Goal: Share content: Distribute website content to other platforms or users

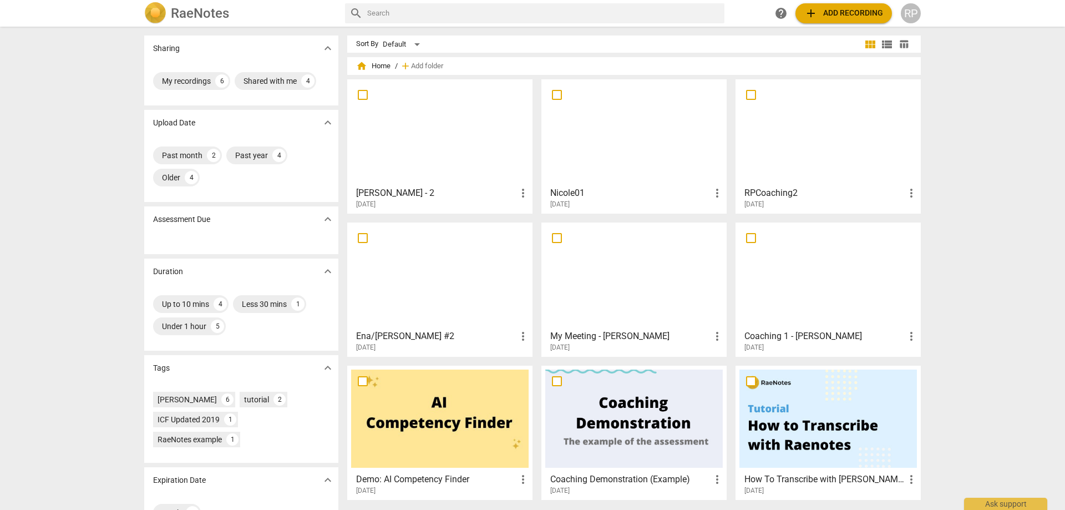
click at [709, 13] on span "add" at bounding box center [810, 13] width 13 height 13
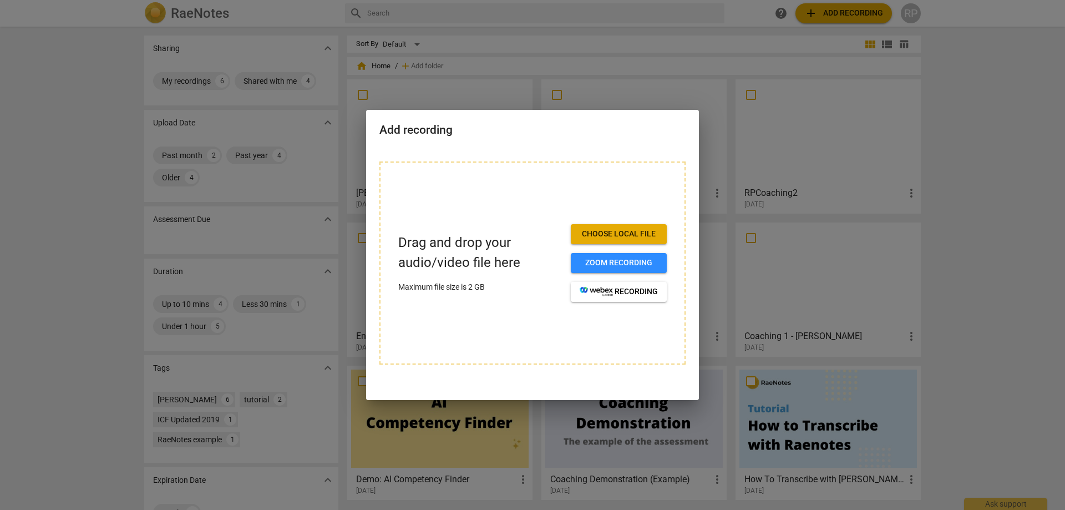
click at [634, 238] on span "Choose local file" at bounding box center [618, 233] width 78 height 11
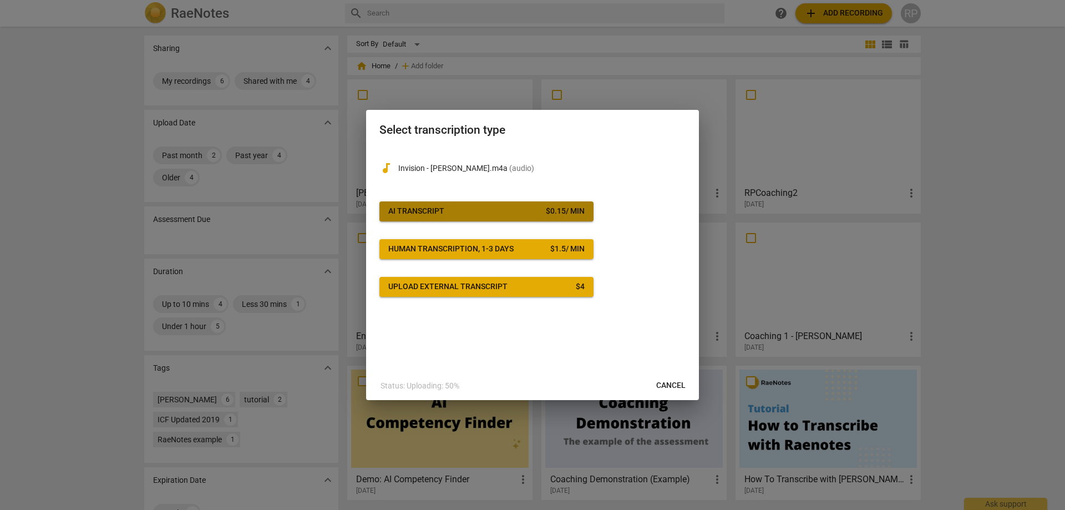
click at [457, 206] on span "AI Transcript $ 0.15 / min" at bounding box center [486, 211] width 196 height 11
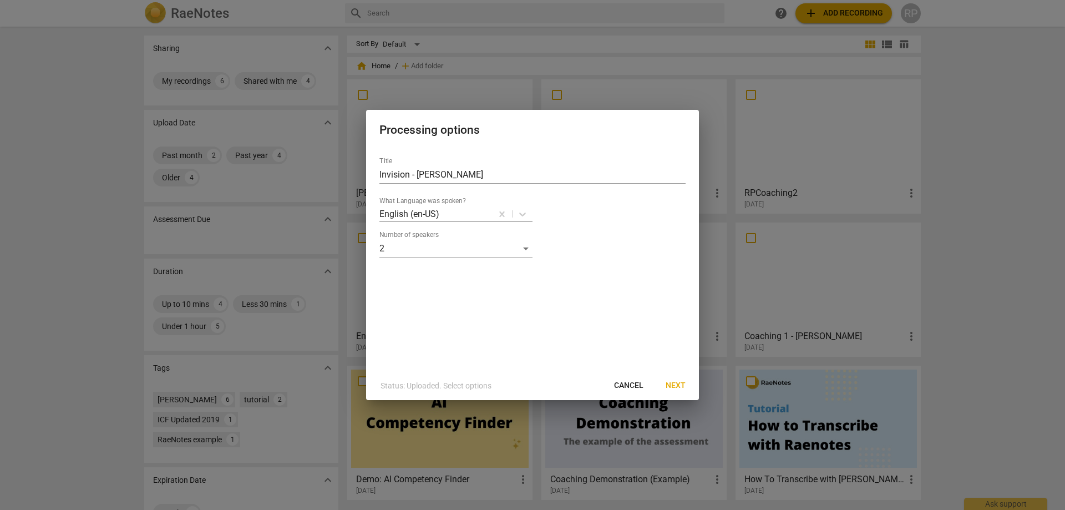
click at [674, 309] on span "Next" at bounding box center [675, 385] width 20 height 11
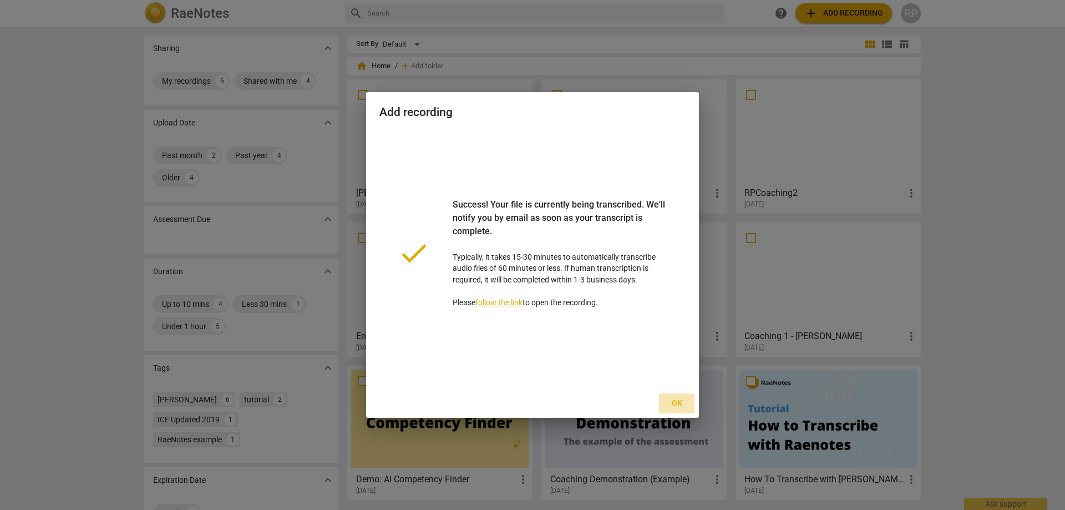
click at [676, 309] on span "Ok" at bounding box center [677, 403] width 18 height 11
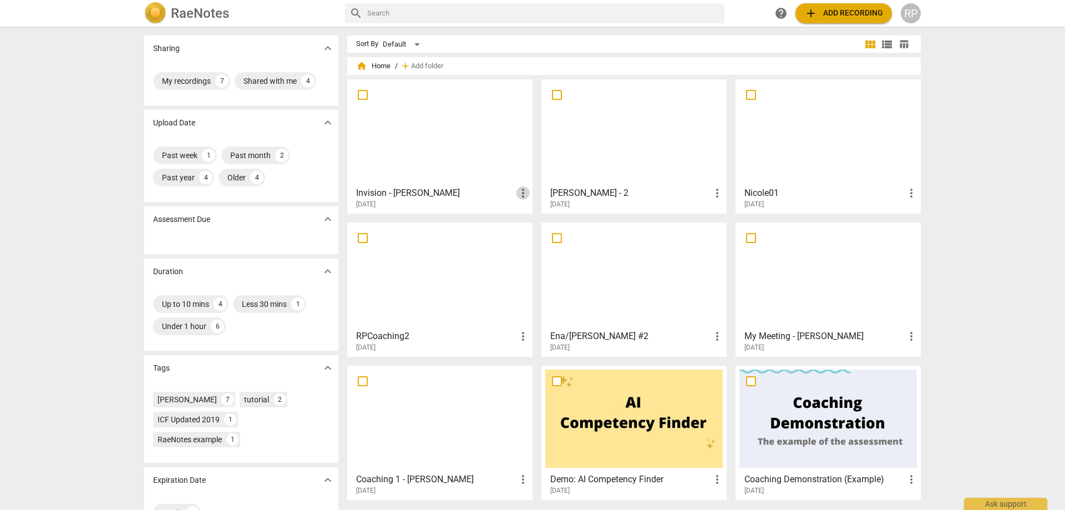
click at [523, 191] on span "more_vert" at bounding box center [522, 192] width 13 height 13
click at [469, 160] on div at bounding box center [532, 255] width 1065 height 510
click at [378, 191] on h3 "Invision - [PERSON_NAME]" at bounding box center [436, 192] width 160 height 13
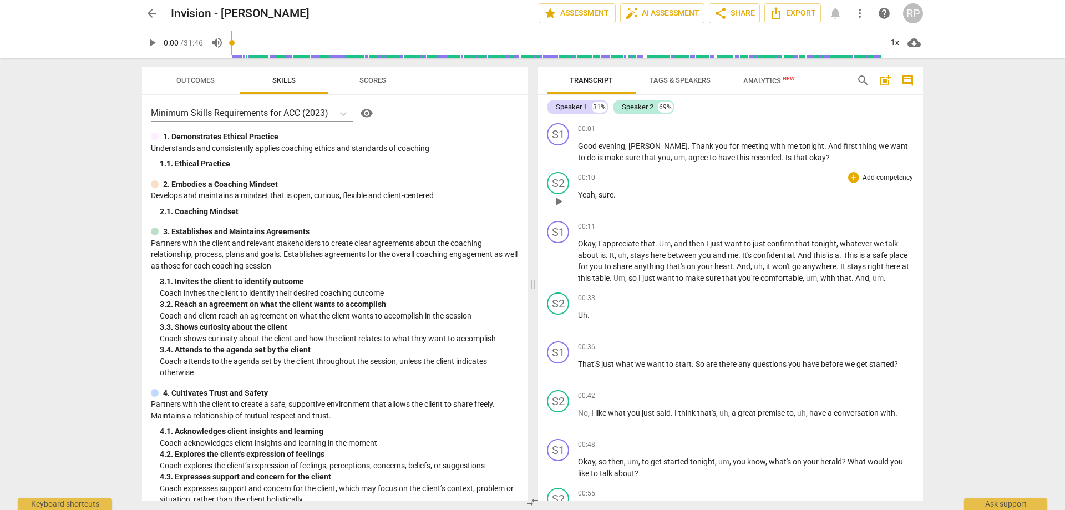
click at [709, 195] on p "Yeah , sure ." at bounding box center [746, 195] width 336 height 12
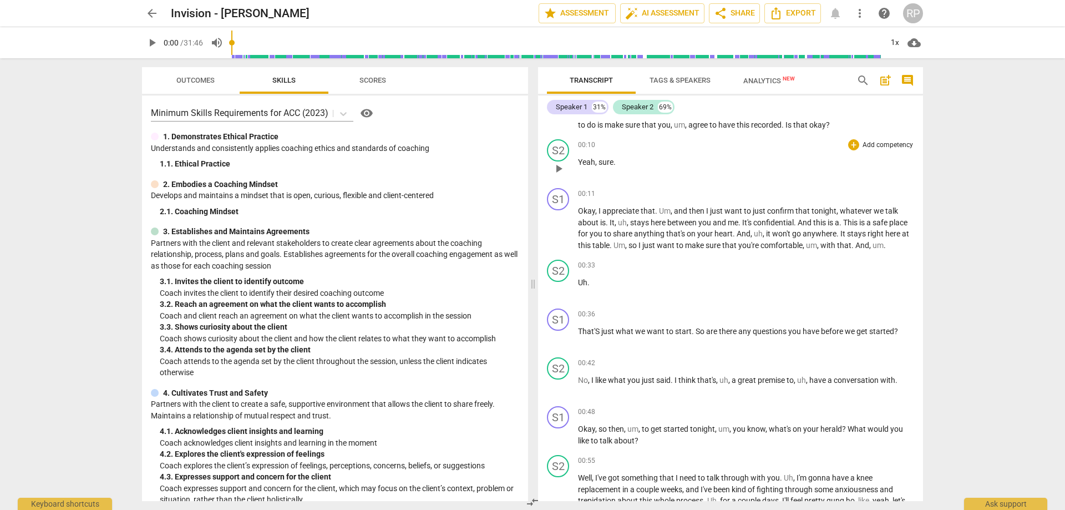
scroll to position [63, 0]
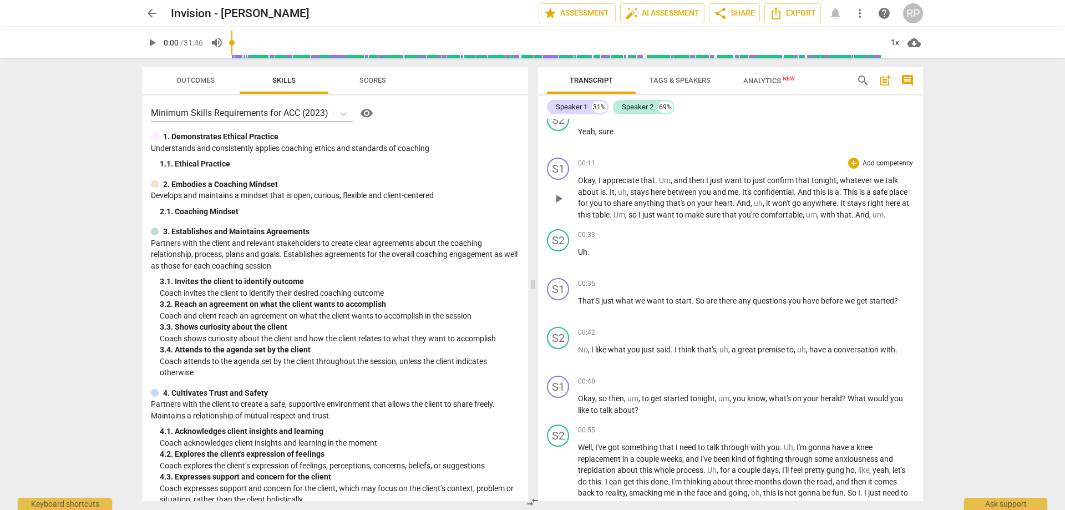
click at [660, 180] on span "Um" at bounding box center [665, 180] width 12 height 9
click at [709, 179] on span "to" at bounding box center [733, 180] width 9 height 9
click at [709, 180] on span "about" at bounding box center [882, 180] width 22 height 9
click at [709, 203] on span "," at bounding box center [716, 203] width 3 height 9
click at [709, 214] on span "um" at bounding box center [760, 214] width 11 height 9
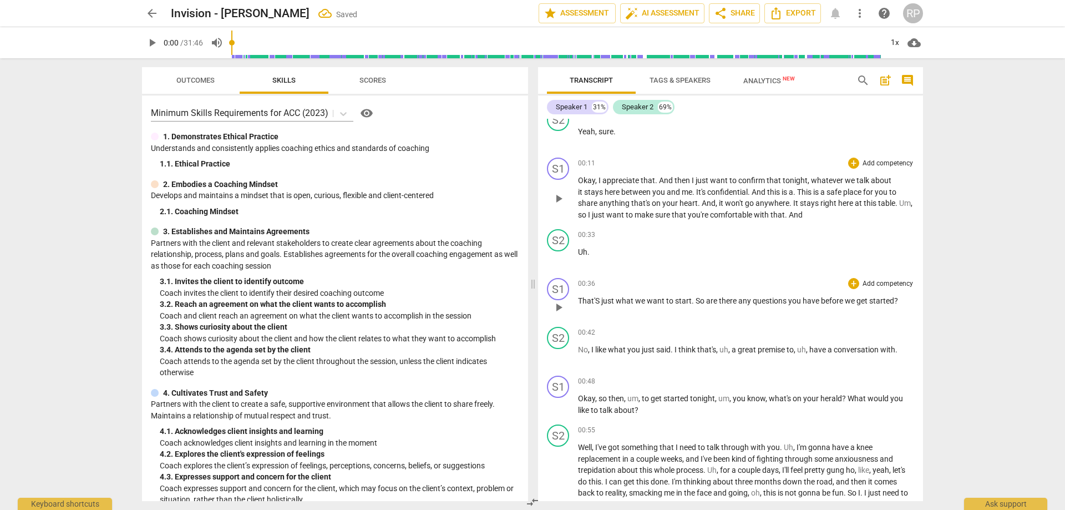
click at [630, 299] on span "what" at bounding box center [624, 300] width 19 height 9
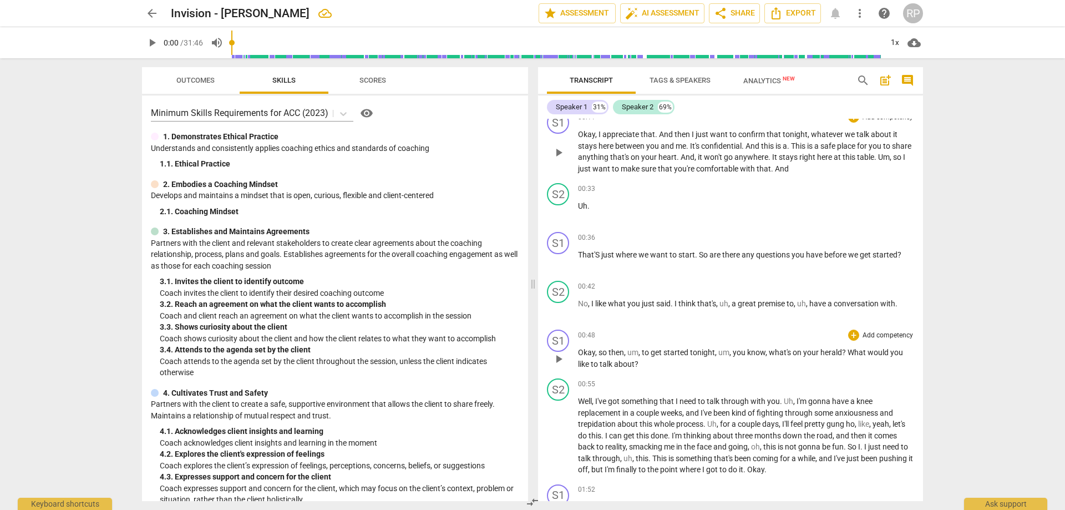
scroll to position [126, 0]
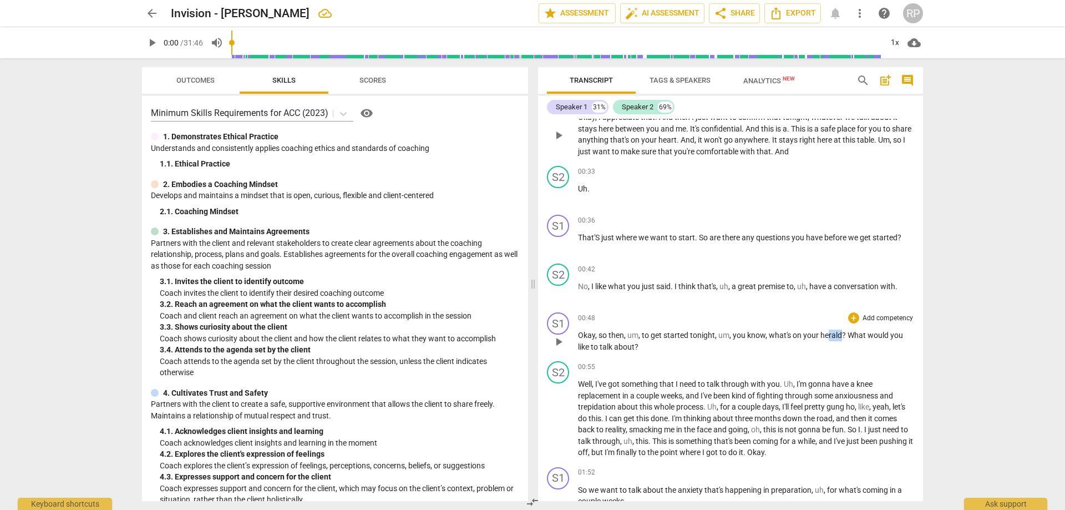
drag, startPoint x: 828, startPoint y: 334, endPoint x: 838, endPoint y: 334, distance: 10.0
click at [709, 309] on span "herald" at bounding box center [831, 334] width 22 height 9
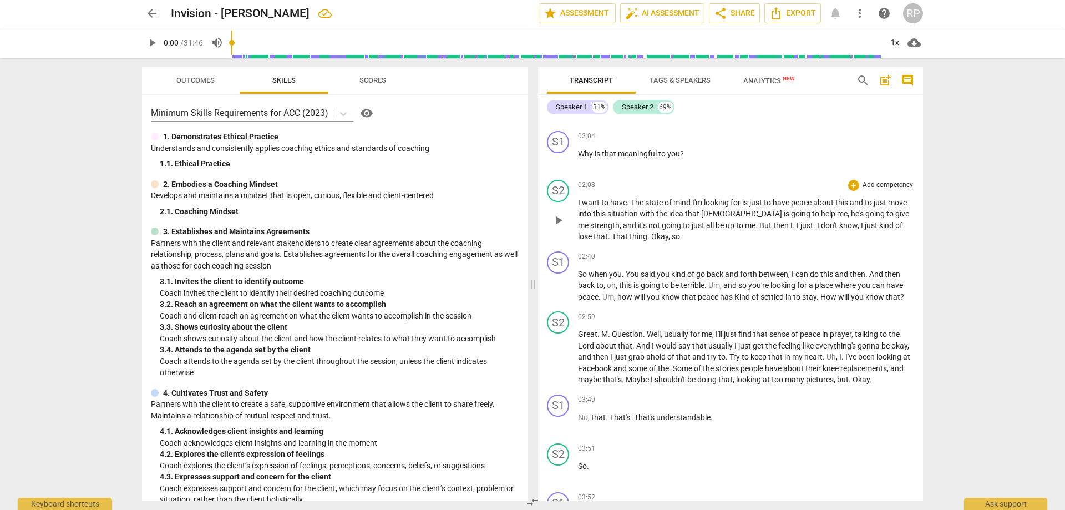
scroll to position [695, 0]
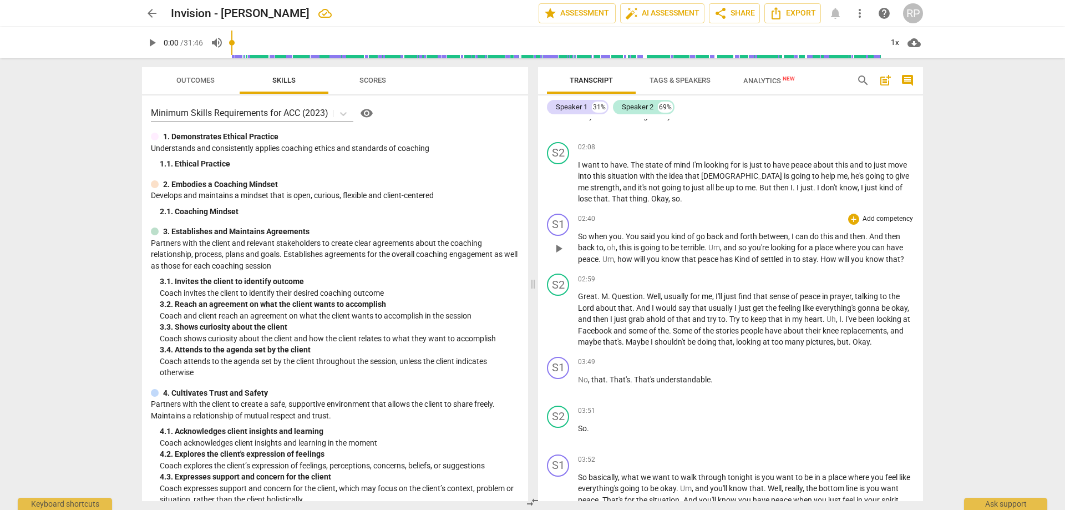
click at [709, 256] on span "Kind" at bounding box center [742, 259] width 17 height 9
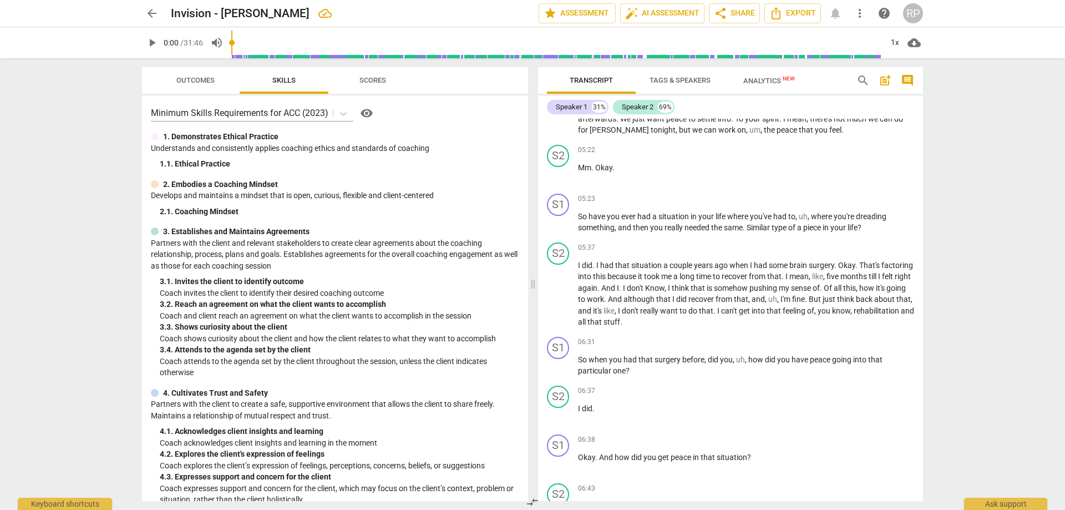
scroll to position [1454, 0]
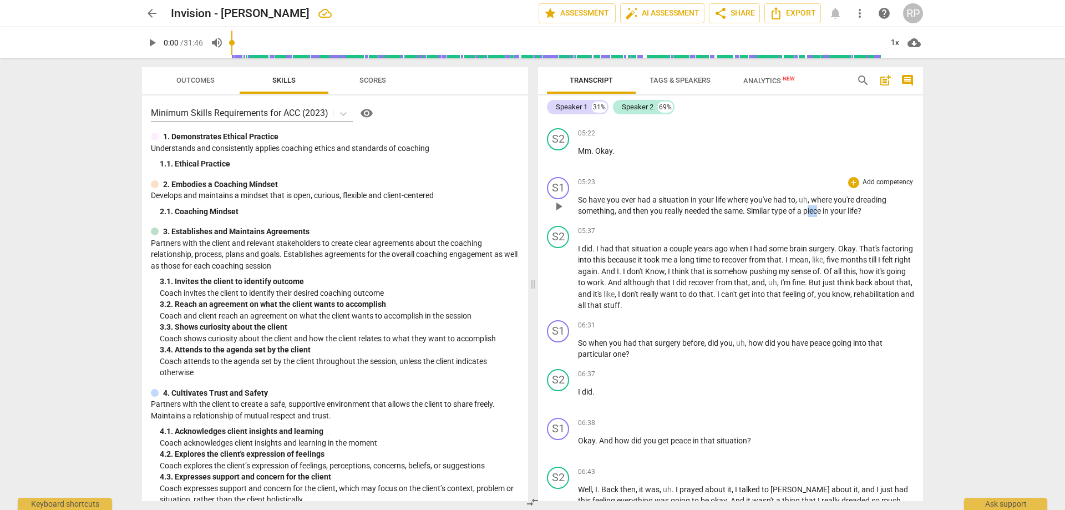
drag, startPoint x: 822, startPoint y: 211, endPoint x: 810, endPoint y: 211, distance: 11.6
click at [709, 211] on span "piece" at bounding box center [812, 210] width 19 height 9
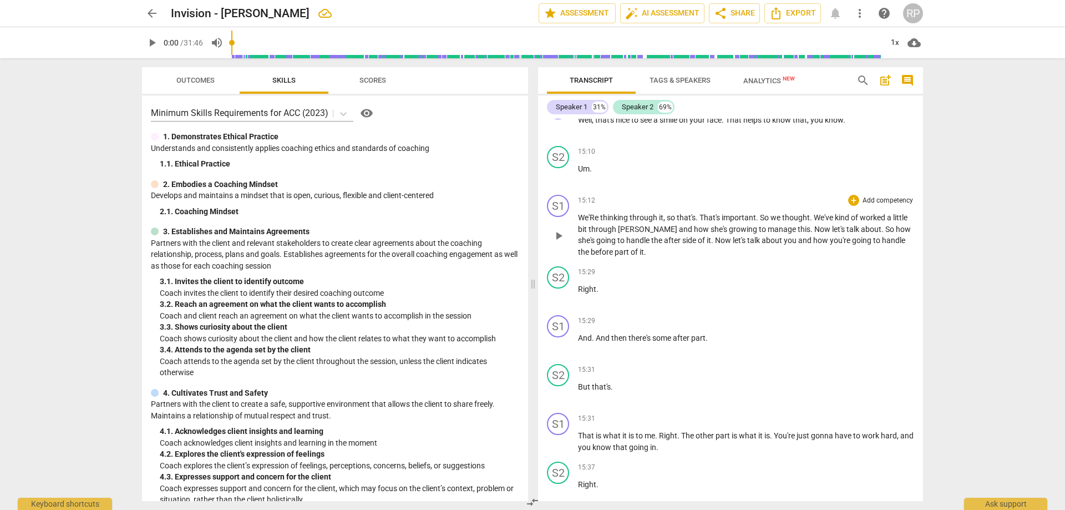
scroll to position [3919, 0]
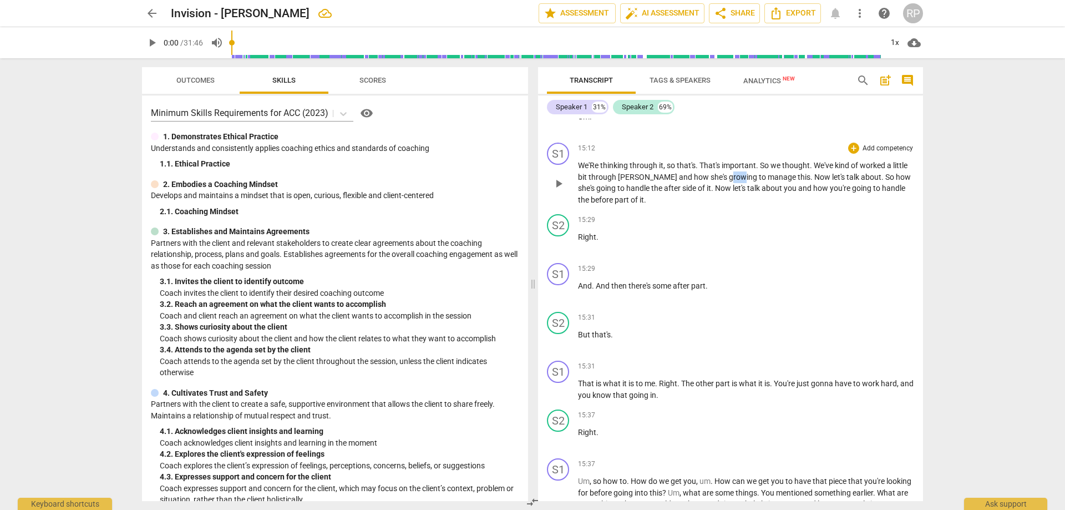
drag, startPoint x: 708, startPoint y: 164, endPoint x: 697, endPoint y: 165, distance: 10.6
click at [709, 172] on span "growing" at bounding box center [744, 176] width 30 height 9
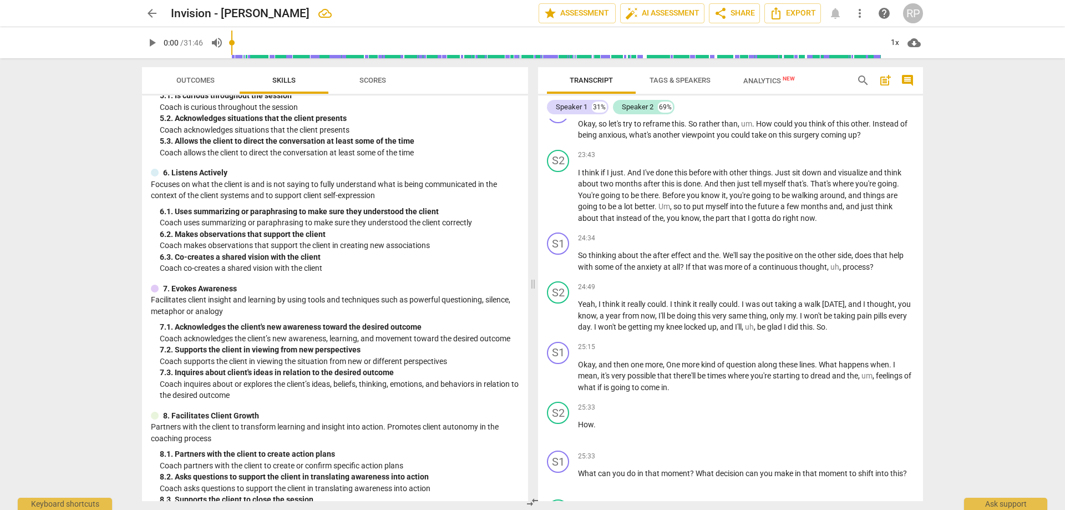
scroll to position [487, 0]
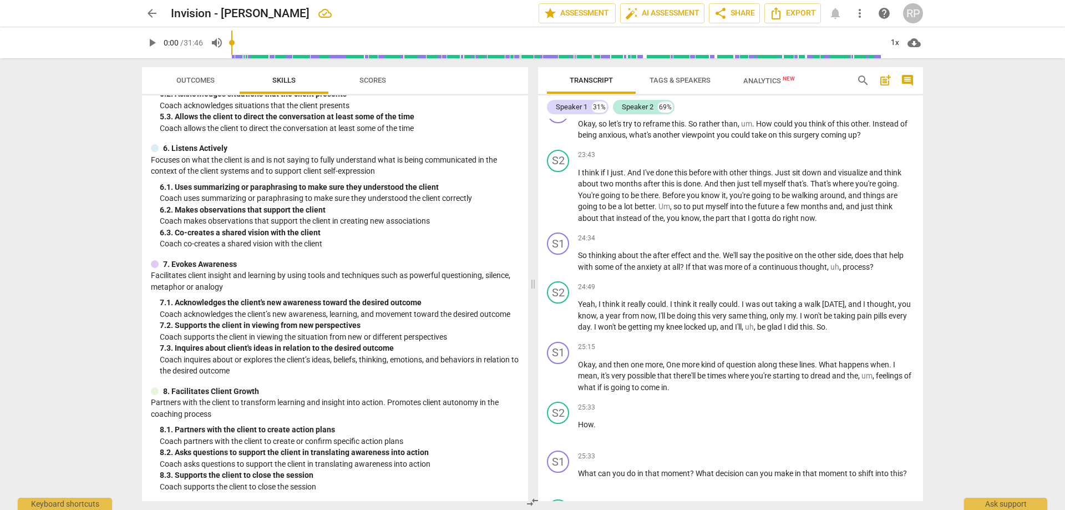
click at [151, 13] on span "arrow_back" at bounding box center [151, 13] width 13 height 13
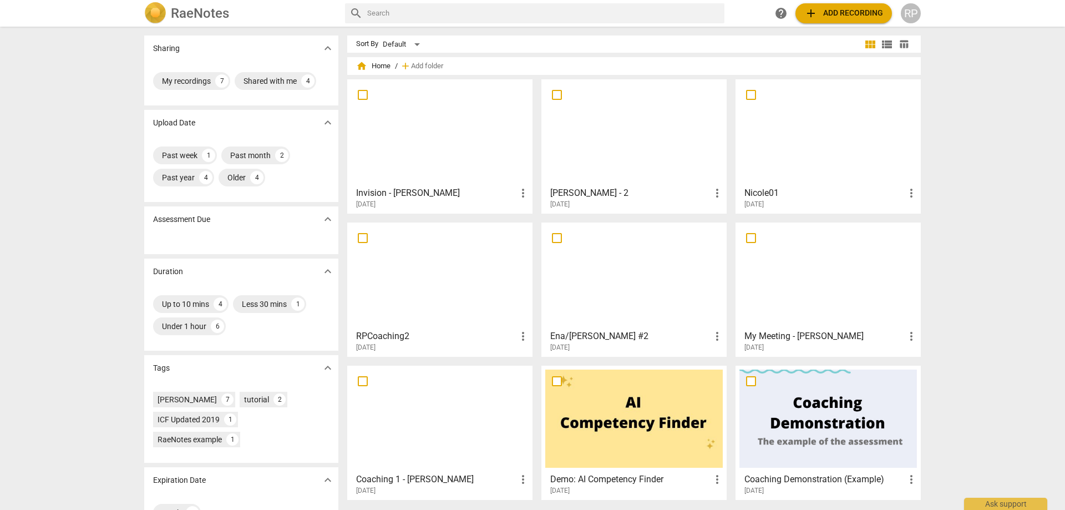
click at [430, 113] on div at bounding box center [439, 132] width 177 height 98
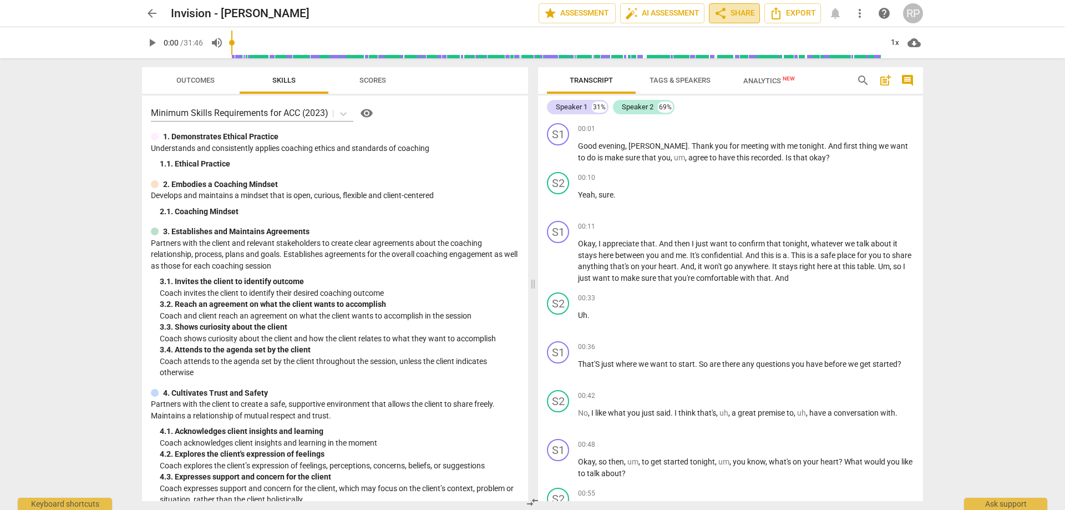
click at [709, 13] on span "share Share" at bounding box center [734, 13] width 41 height 13
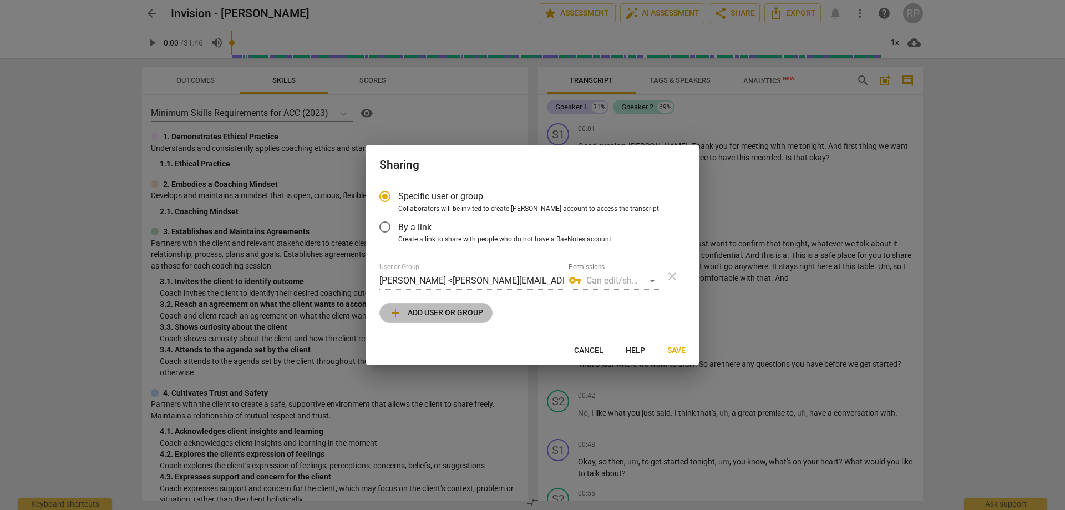
click at [446, 309] on span "add Add user or group" at bounding box center [436, 312] width 94 height 13
radio input "false"
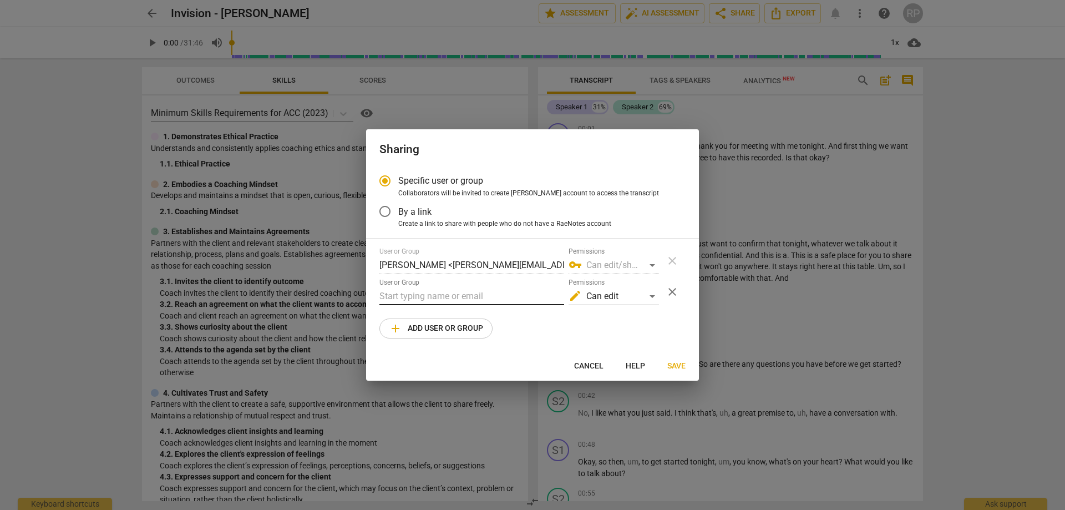
click at [436, 298] on input "text" at bounding box center [471, 296] width 185 height 18
drag, startPoint x: 380, startPoint y: 295, endPoint x: 396, endPoint y: 295, distance: 16.1
click at [396, 295] on input "[PERSON_NAME][EMAIL_ADDRESS][DOMAIN_NAME]" at bounding box center [471, 296] width 185 height 18
click at [527, 298] on input "[PERSON_NAME][EMAIL_ADDRESS][DOMAIN_NAME]" at bounding box center [471, 296] width 185 height 18
type input "[PERSON_NAME][EMAIL_ADDRESS][DOMAIN_NAME]"
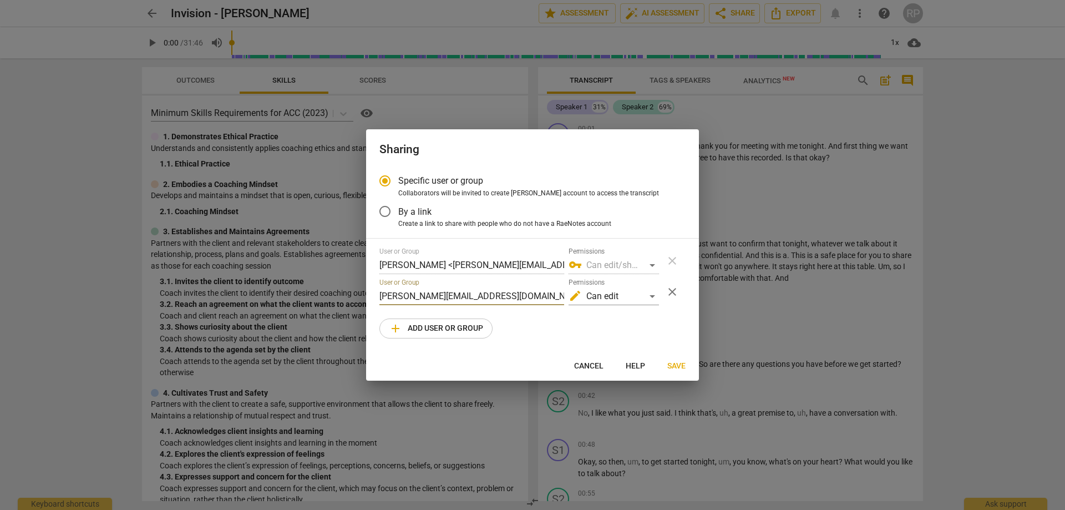
click at [676, 309] on span "Save" at bounding box center [676, 365] width 18 height 11
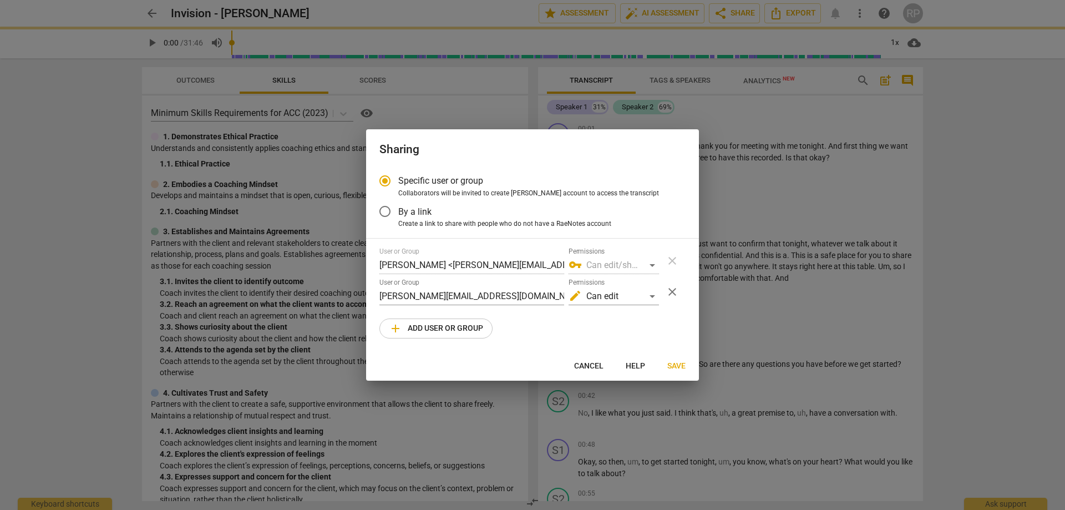
radio input "false"
type input "[PERSON_NAME] <[PERSON_NAME][EMAIL_ADDRESS][DOMAIN_NAME]>"
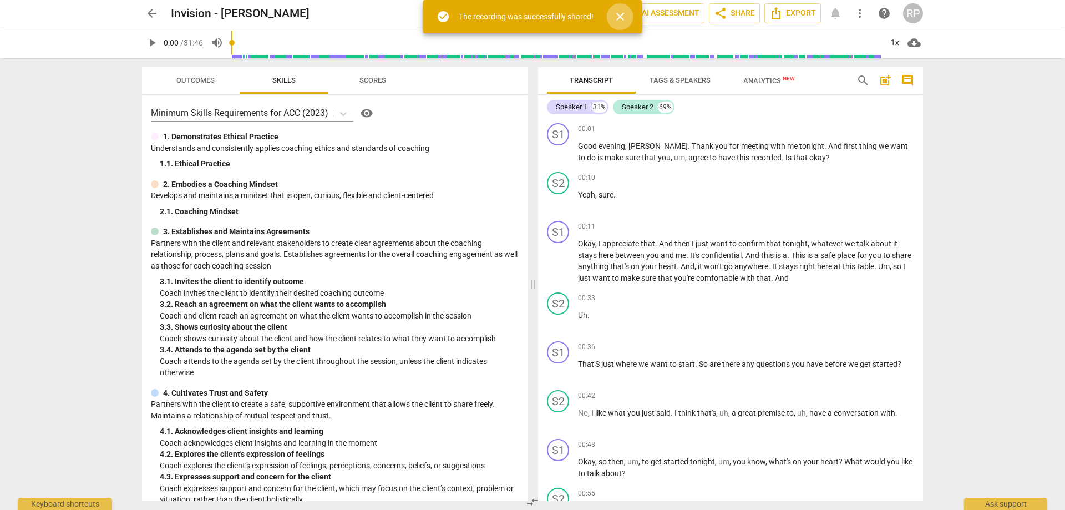
click at [624, 14] on span "close" at bounding box center [619, 16] width 13 height 13
